Goal: Navigation & Orientation: Understand site structure

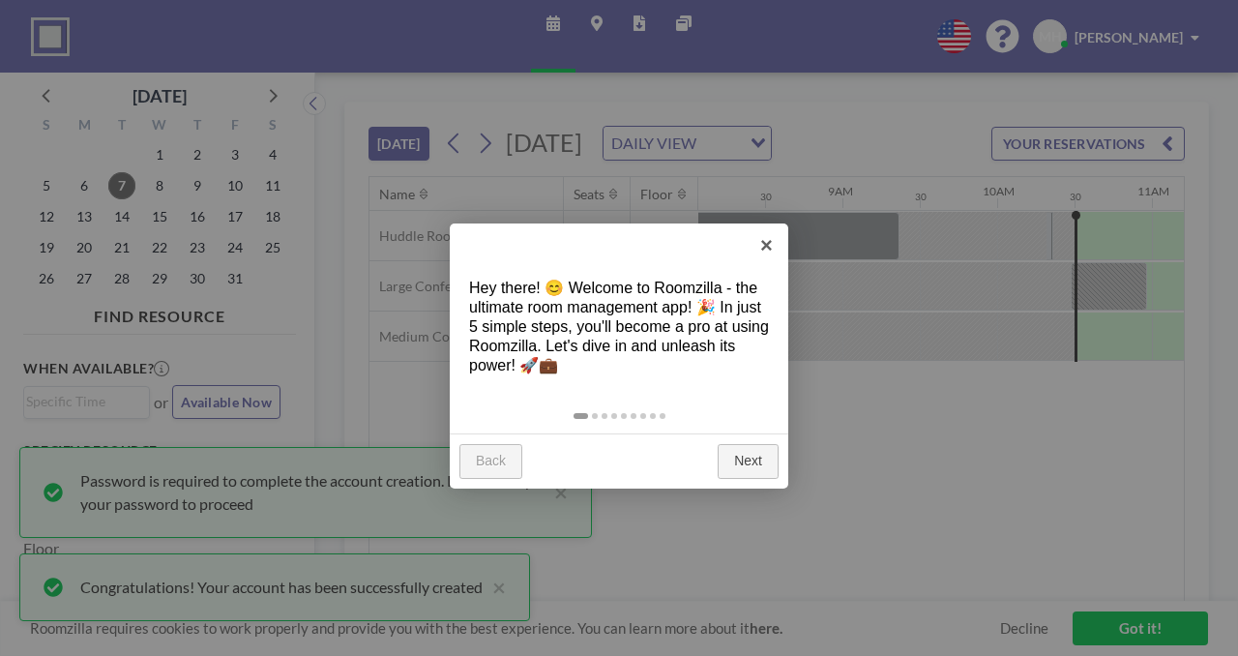
scroll to position [0, 1258]
click at [760, 444] on link "Next" at bounding box center [748, 461] width 61 height 35
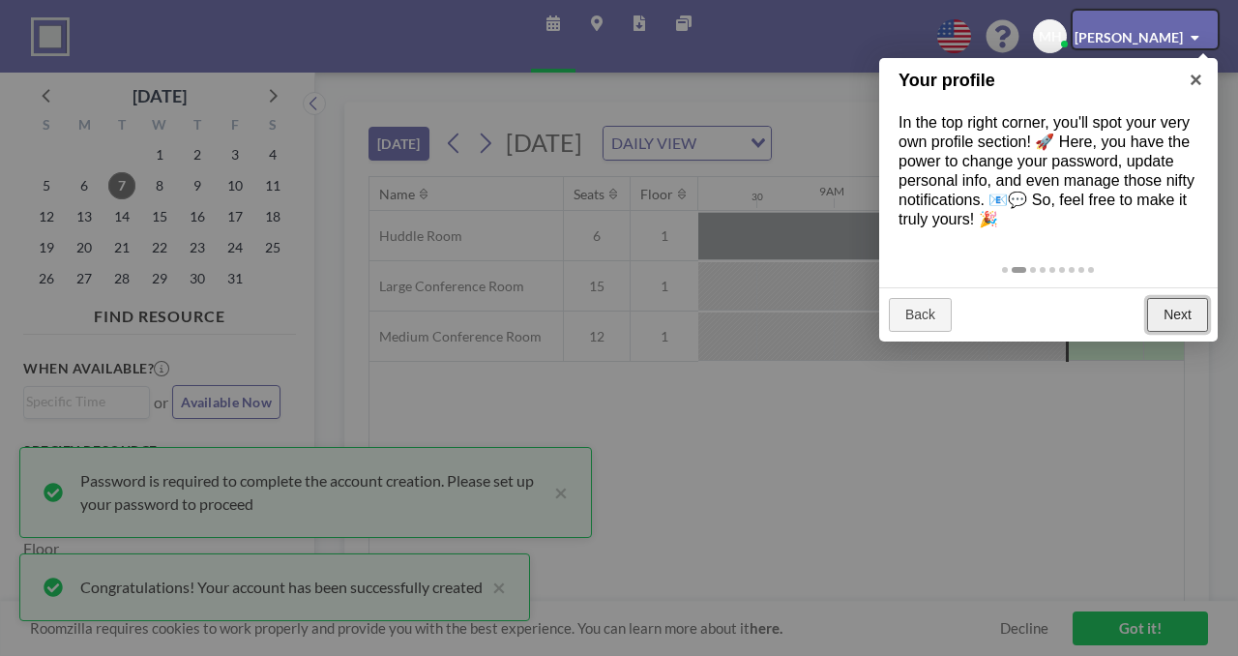
click at [1171, 298] on link "Next" at bounding box center [1177, 315] width 61 height 35
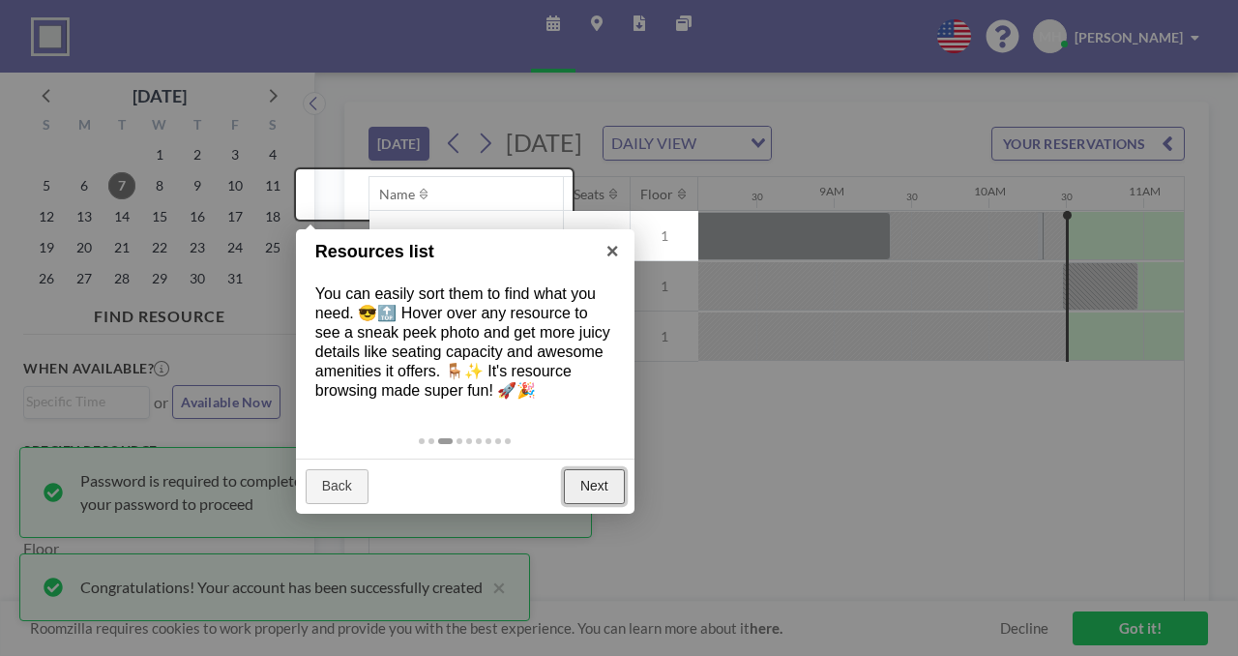
click at [606, 469] on link "Next" at bounding box center [594, 486] width 61 height 35
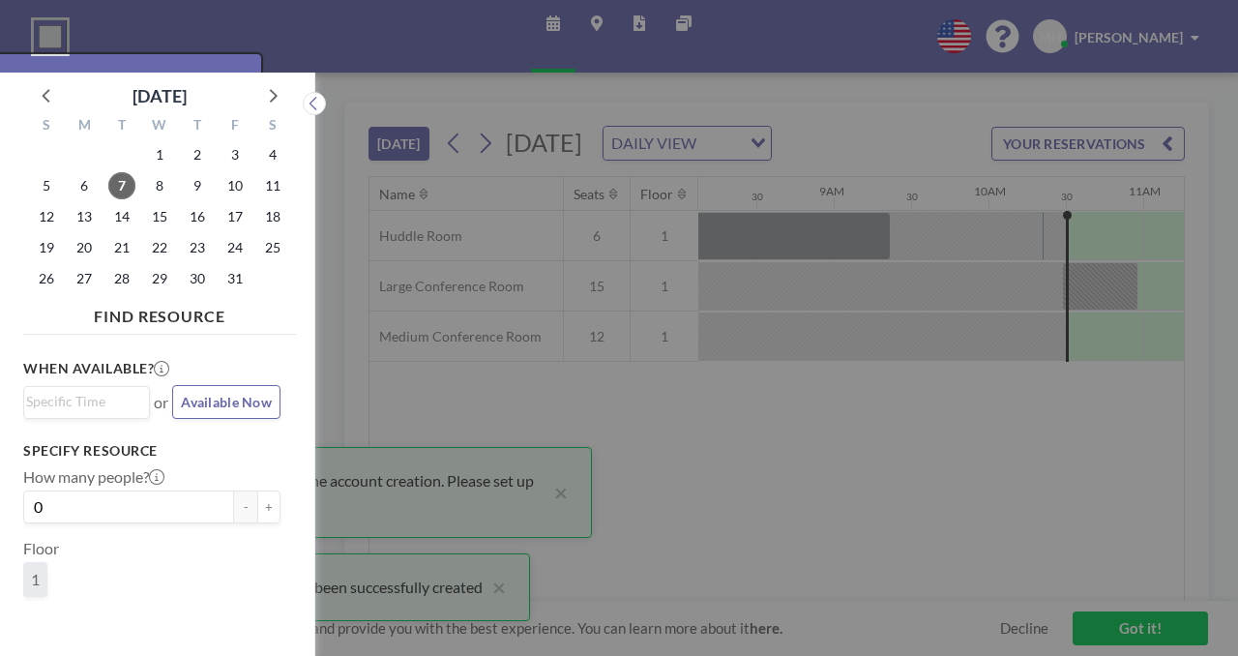
scroll to position [5, 0]
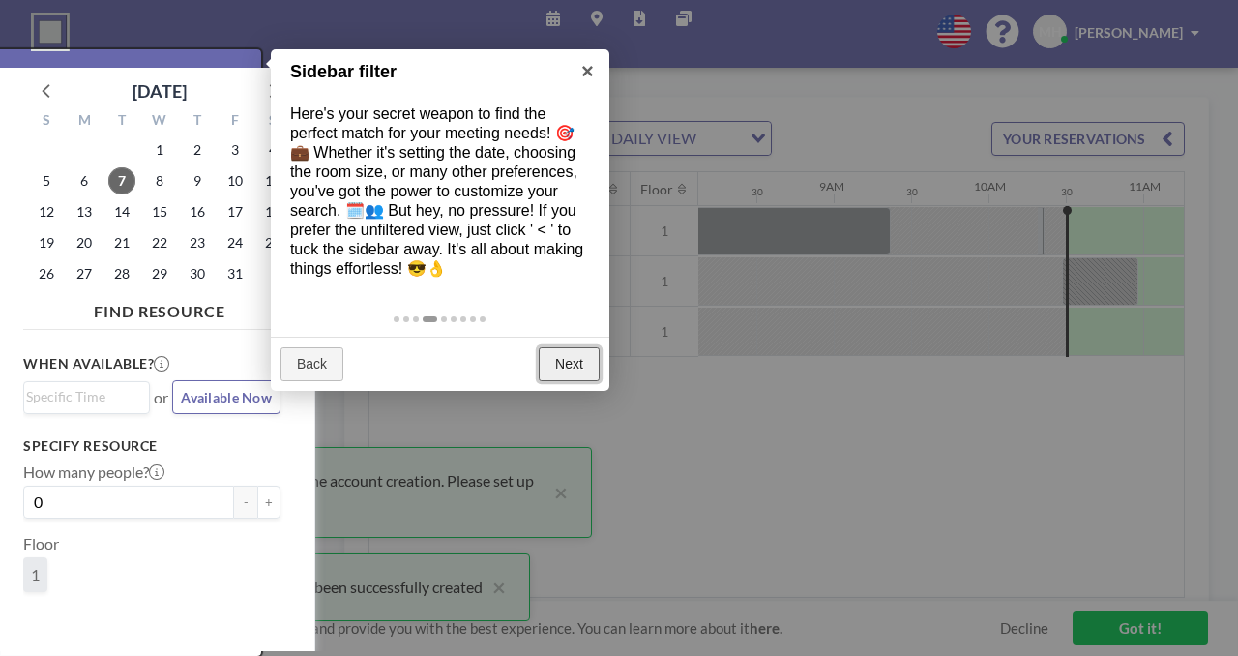
click at [568, 347] on link "Next" at bounding box center [569, 364] width 61 height 35
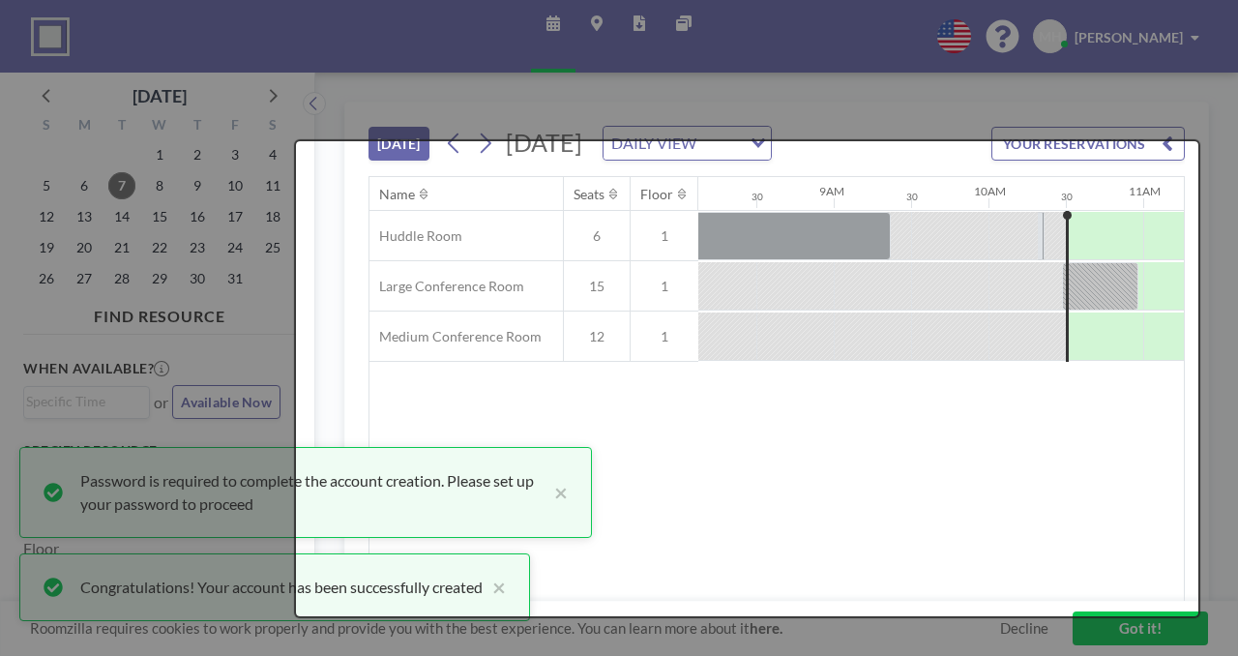
scroll to position [0, 0]
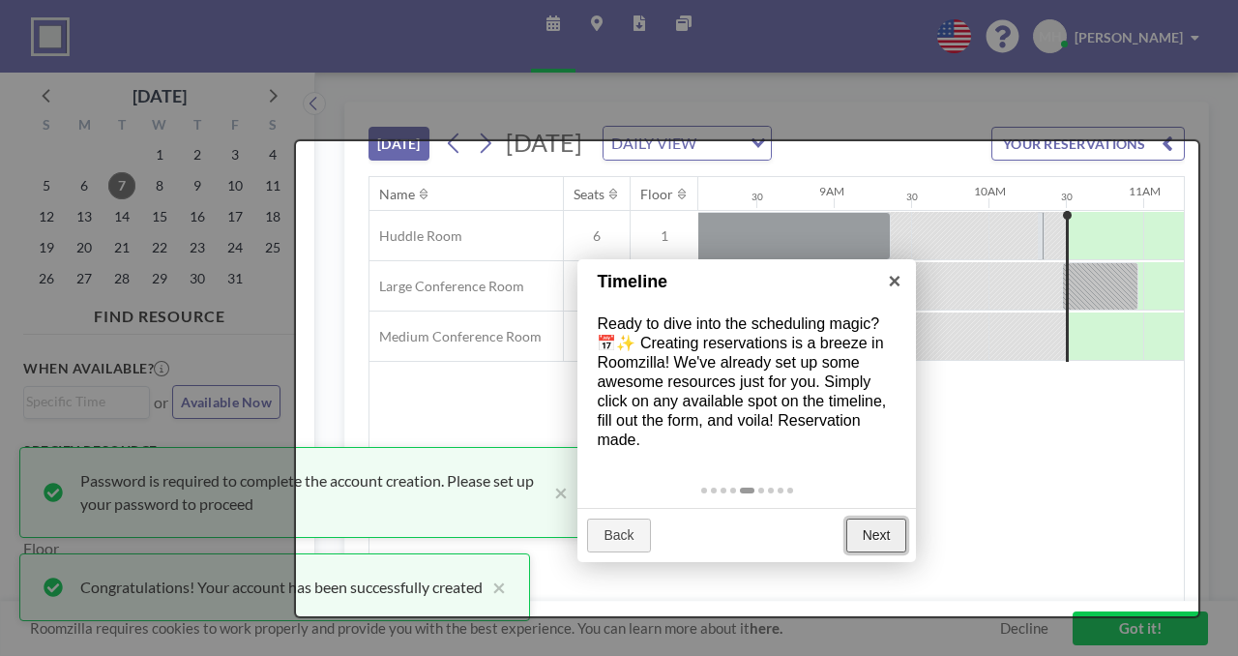
click at [893, 519] on link "Next" at bounding box center [877, 536] width 61 height 35
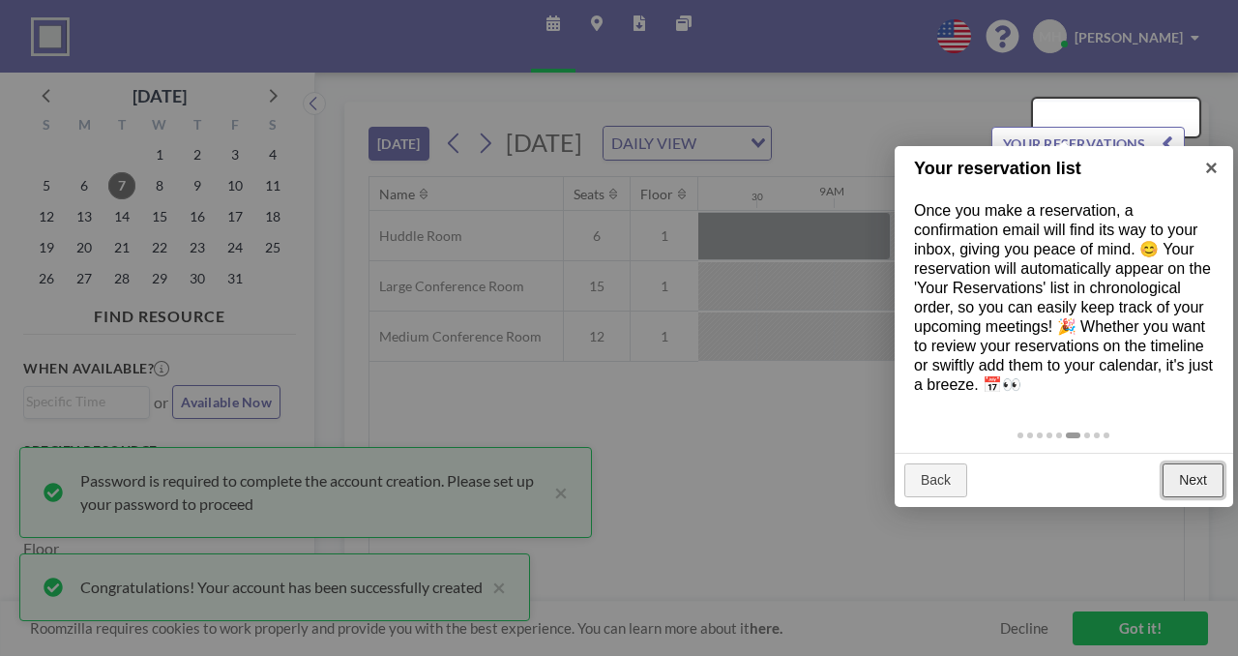
click at [1194, 463] on link "Next" at bounding box center [1193, 480] width 61 height 35
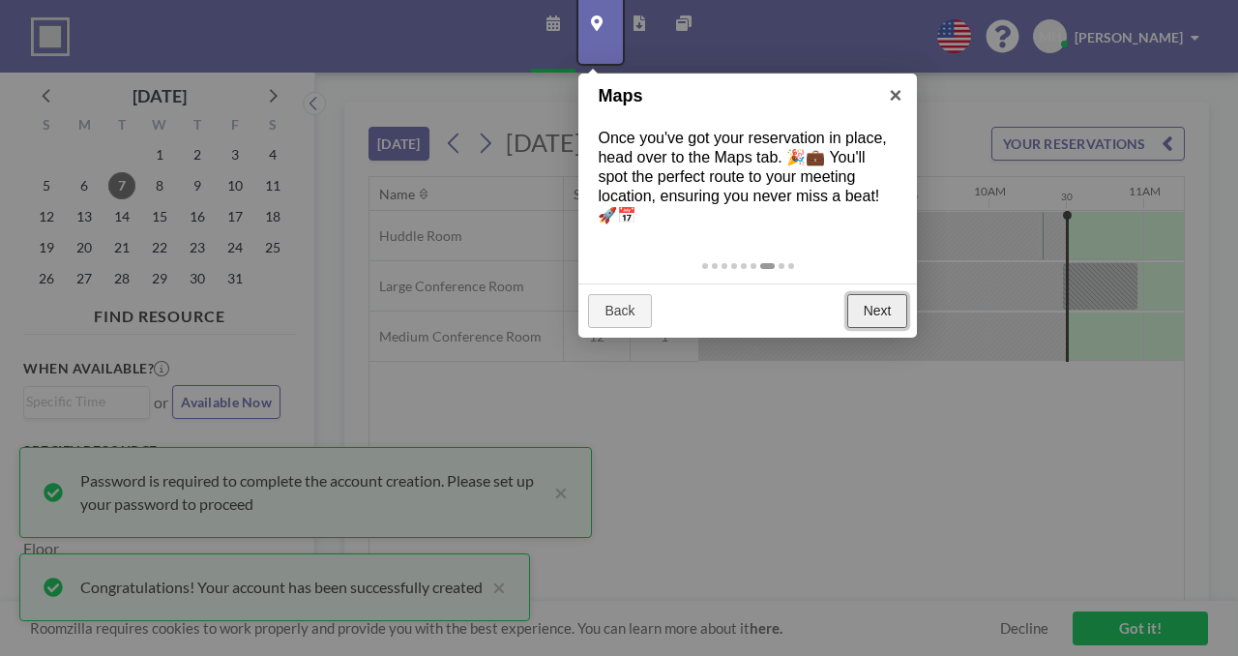
click at [893, 294] on link "Next" at bounding box center [877, 311] width 61 height 35
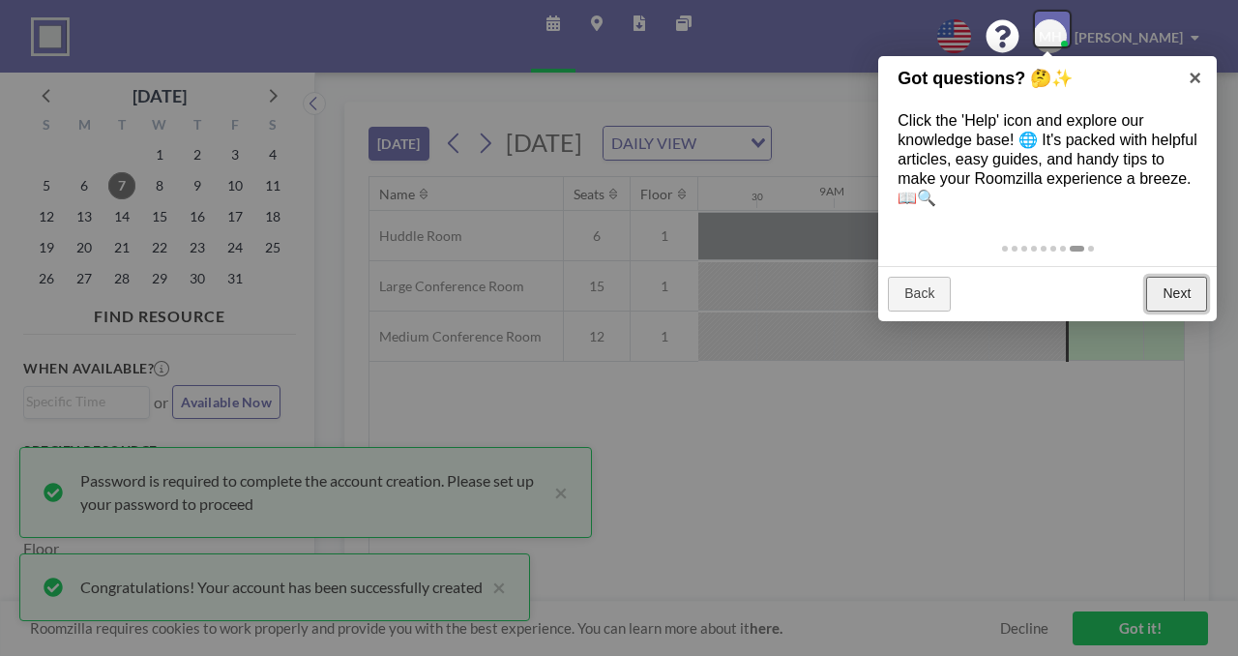
click at [1185, 277] on link "Next" at bounding box center [1176, 294] width 61 height 35
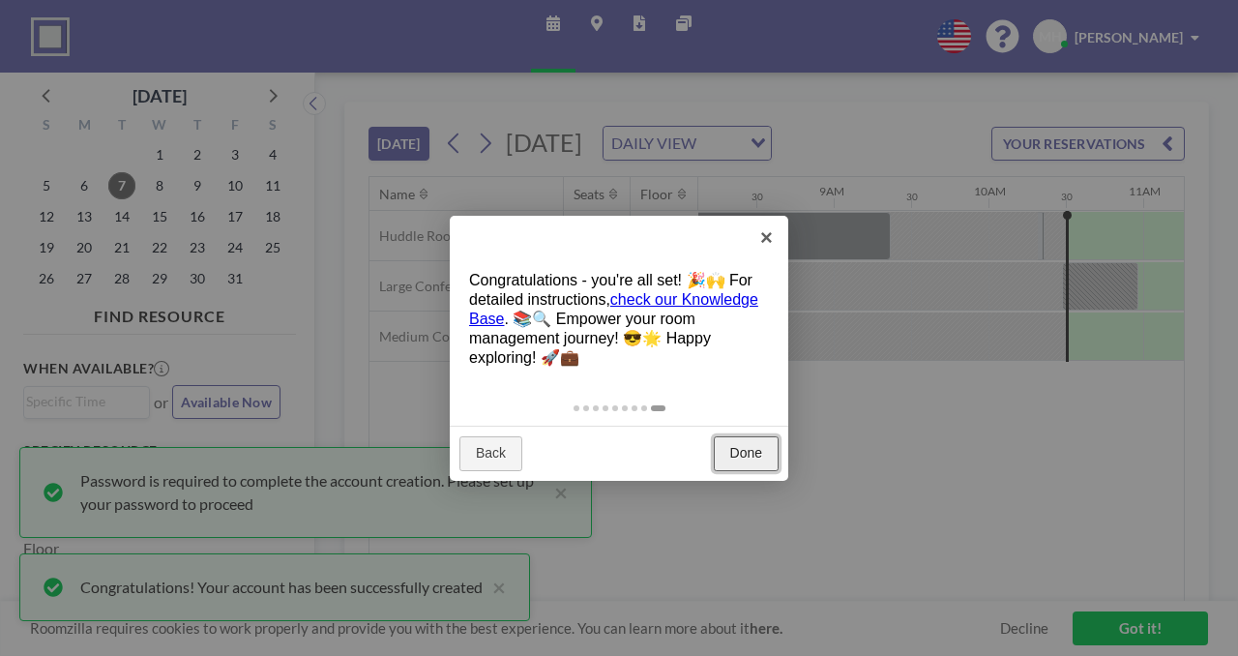
click at [758, 436] on link "Done" at bounding box center [746, 453] width 65 height 35
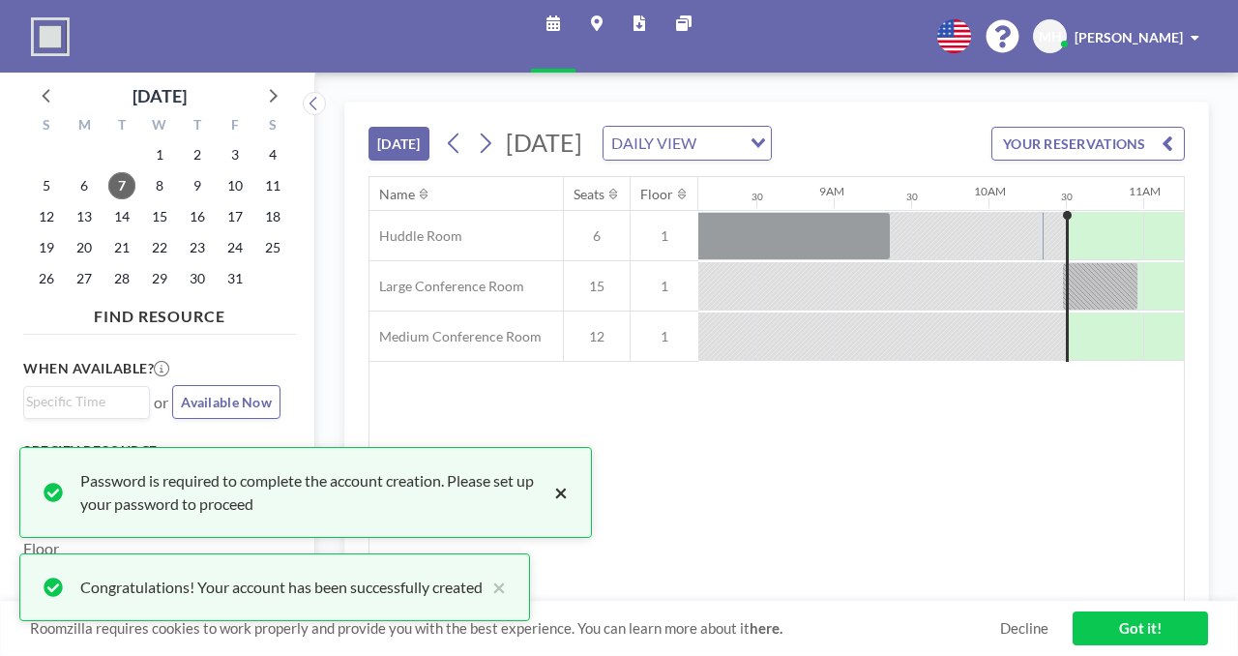
click at [545, 513] on button "×" at bounding box center [556, 492] width 23 height 46
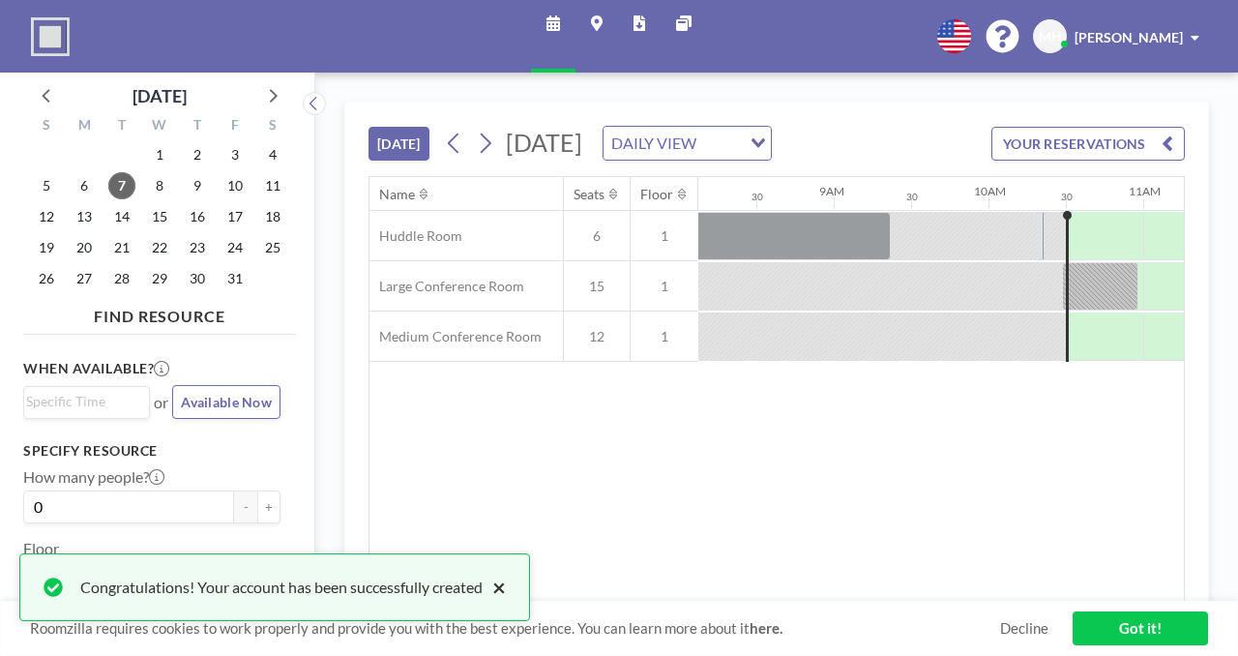
click at [483, 592] on button "×" at bounding box center [494, 587] width 23 height 23
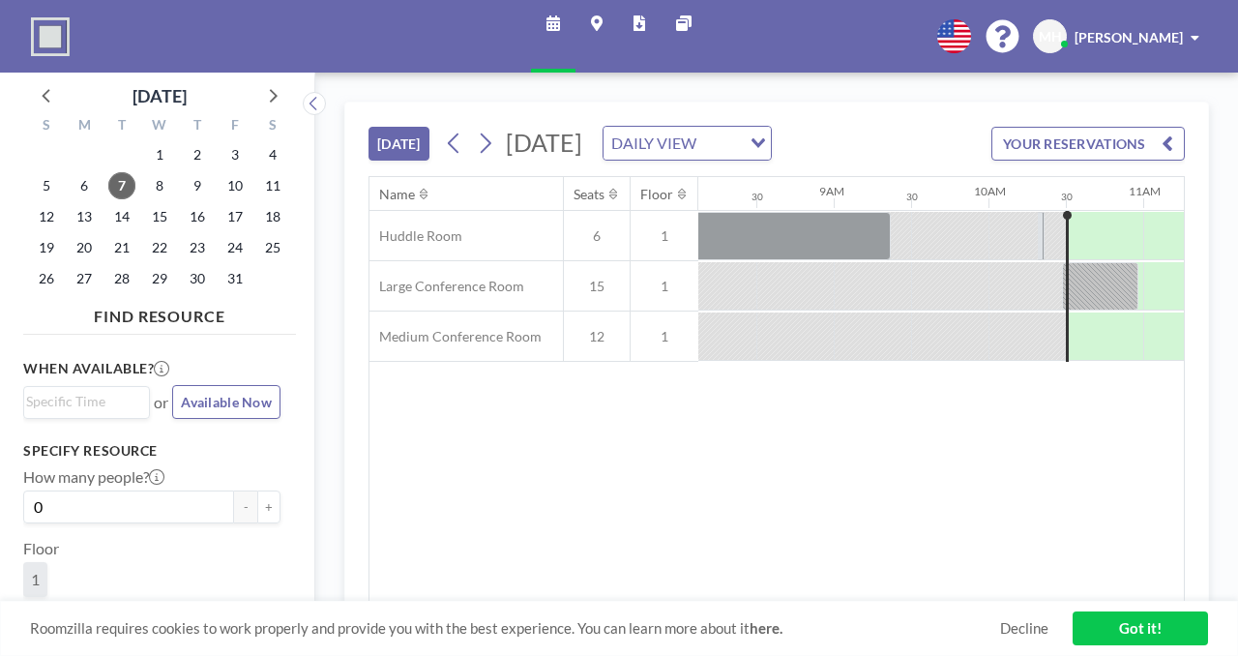
click at [971, 30] on icon at bounding box center [954, 36] width 34 height 34
click at [1015, 143] on li "Española" at bounding box center [965, 155] width 100 height 25
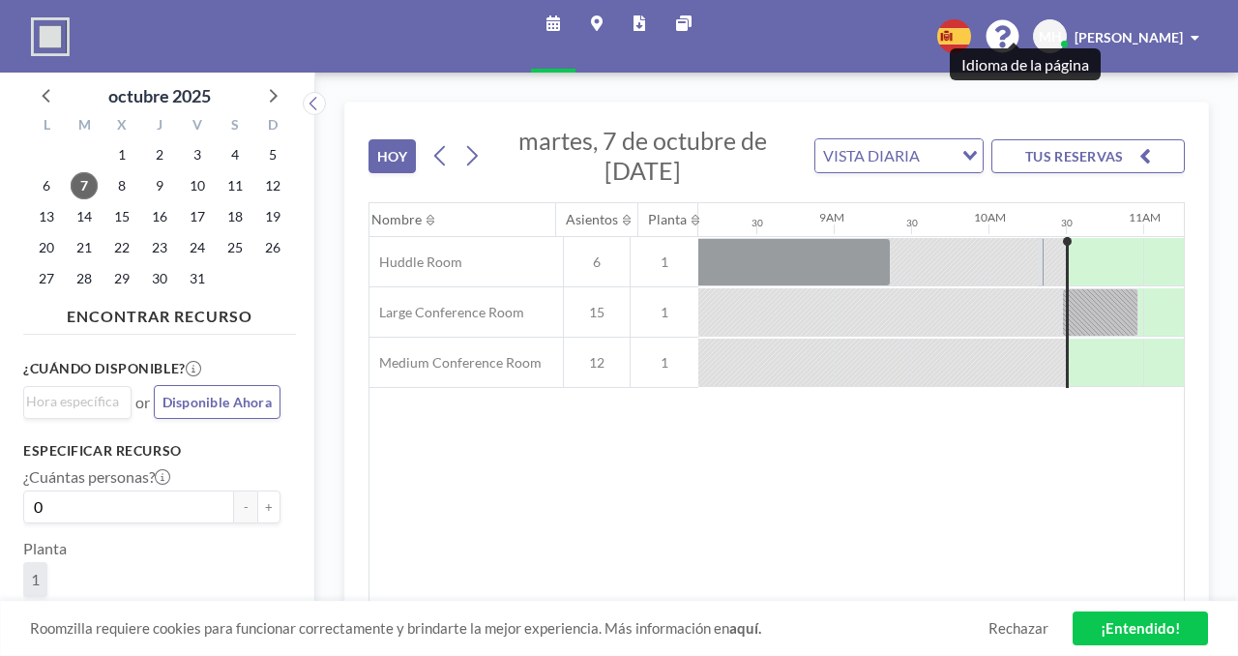
click at [971, 30] on icon at bounding box center [954, 36] width 34 height 34
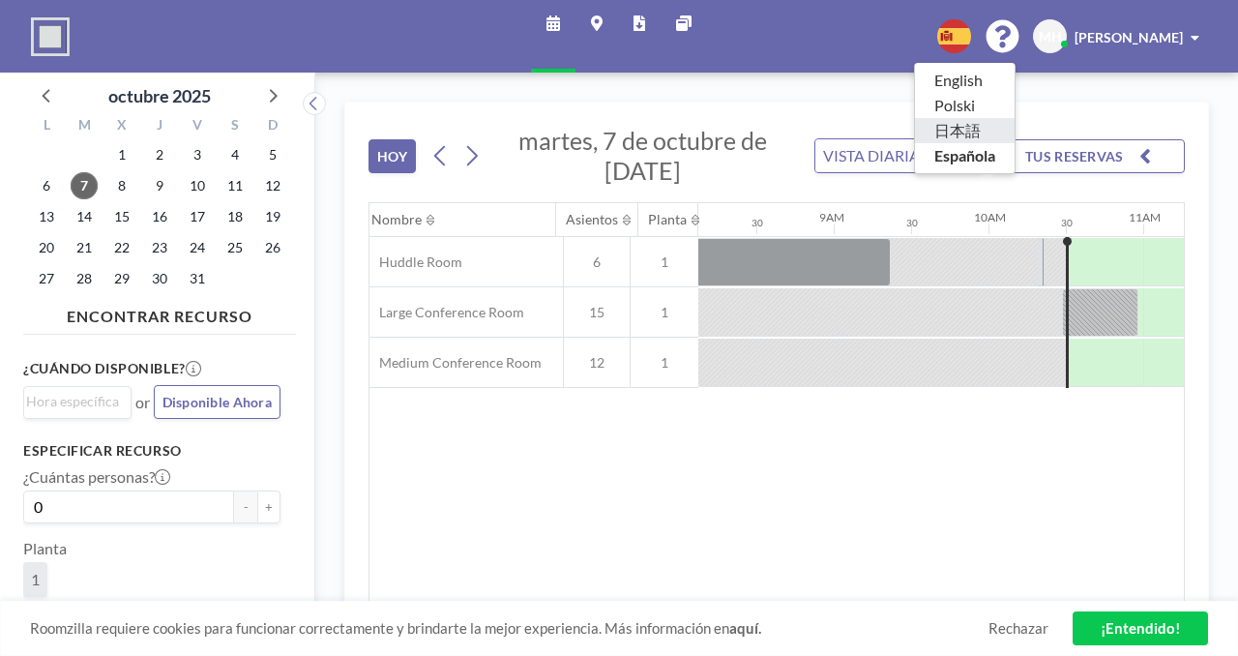
click at [1015, 118] on li "日本語" at bounding box center [965, 130] width 100 height 25
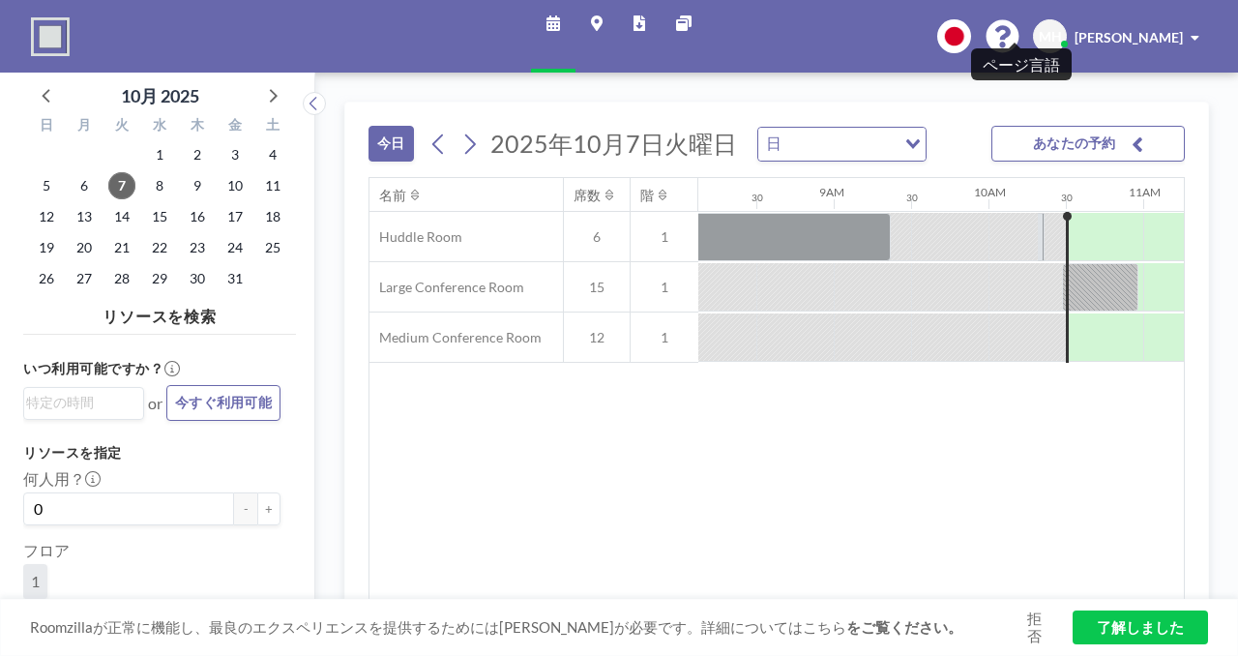
click at [971, 26] on icon at bounding box center [954, 36] width 34 height 34
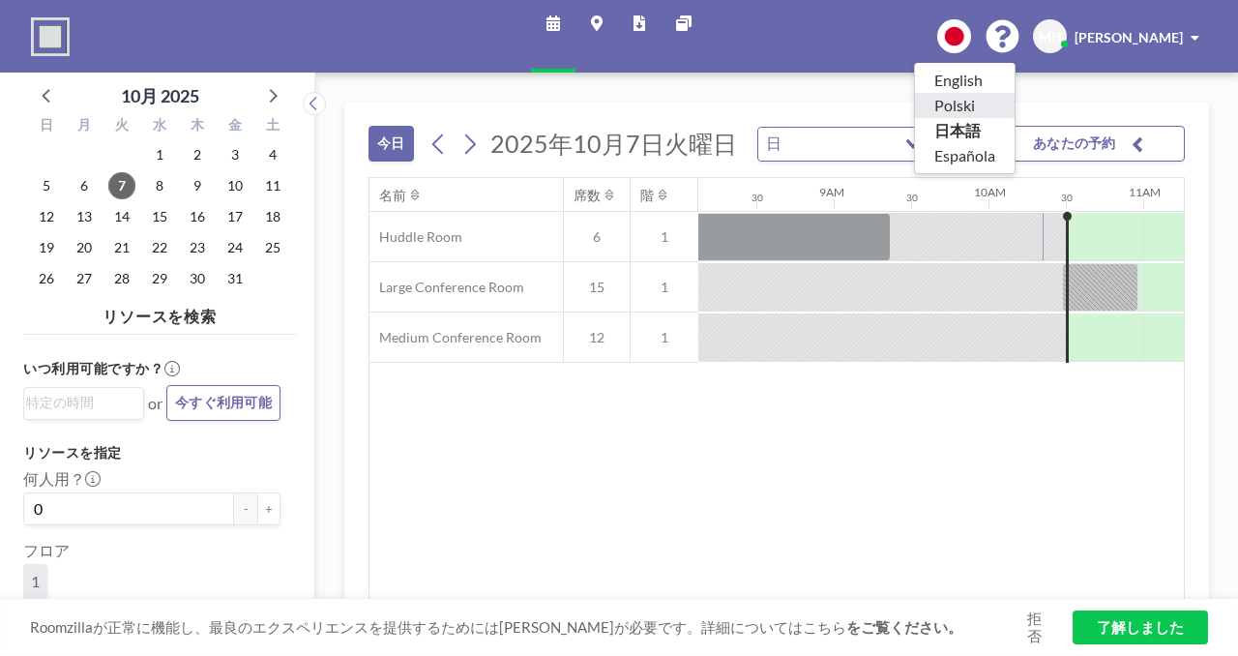
click at [1015, 93] on li "Polski" at bounding box center [965, 105] width 100 height 25
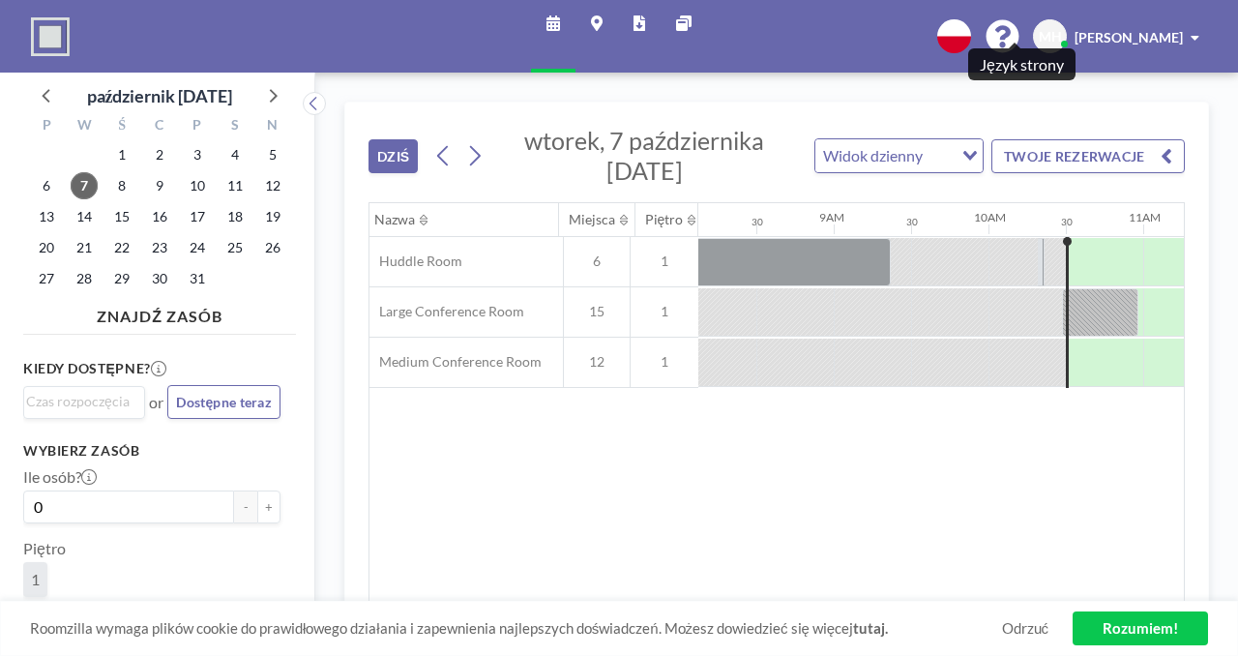
click at [971, 32] on icon at bounding box center [954, 36] width 34 height 34
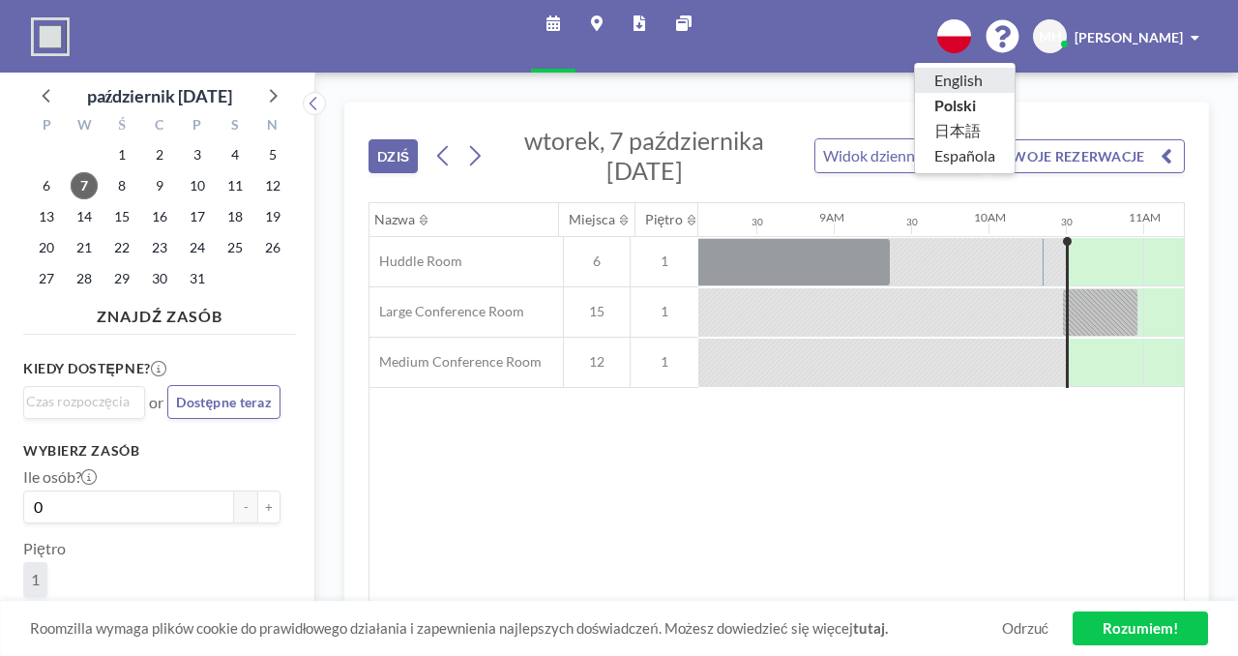
click at [1011, 68] on li "English" at bounding box center [965, 80] width 100 height 25
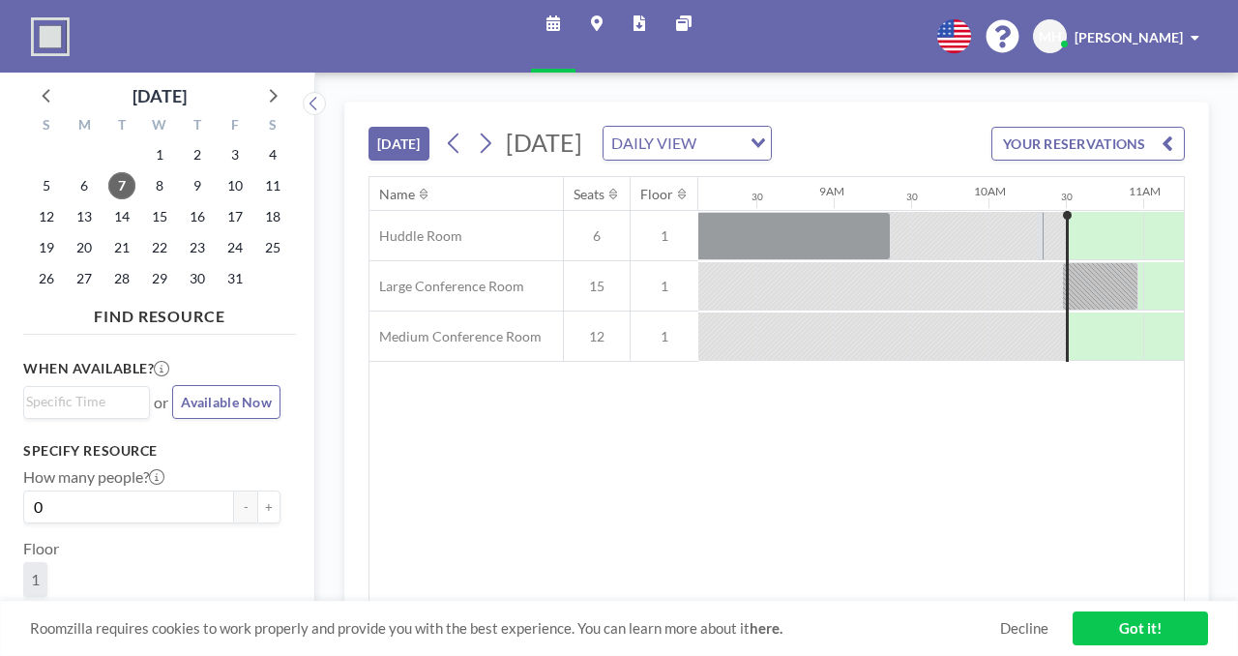
click at [1152, 29] on span "[PERSON_NAME]" at bounding box center [1129, 37] width 108 height 16
